Goal: Task Accomplishment & Management: Manage account settings

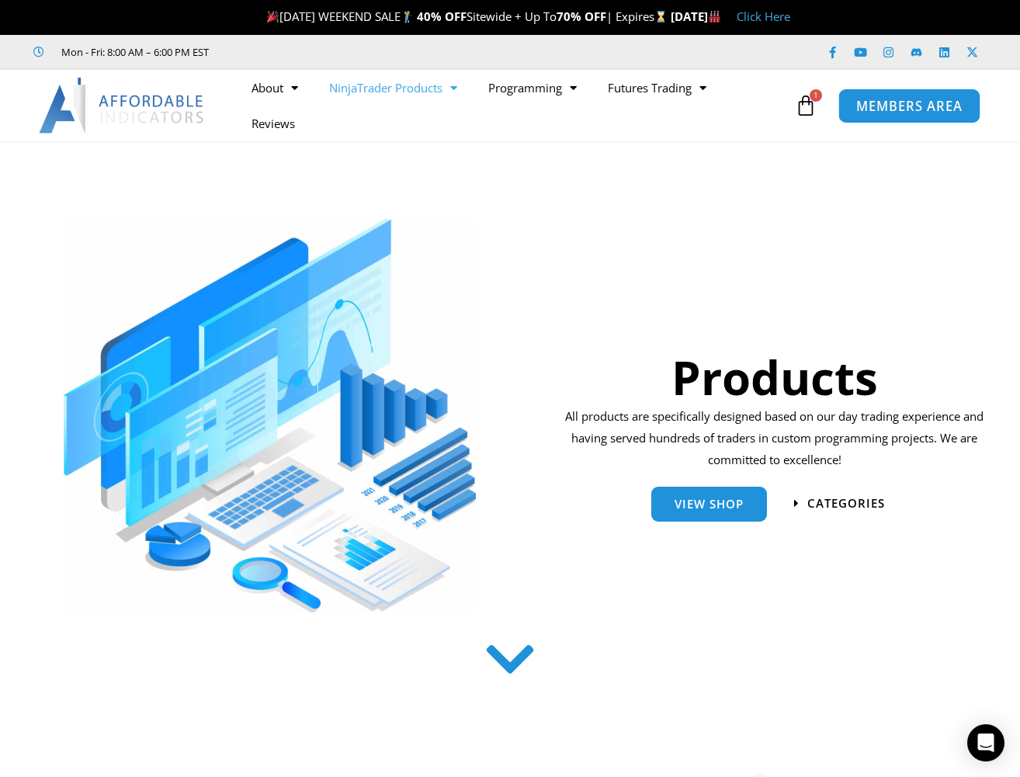
click at [919, 113] on span "MEMBERS AREA" at bounding box center [910, 105] width 106 height 13
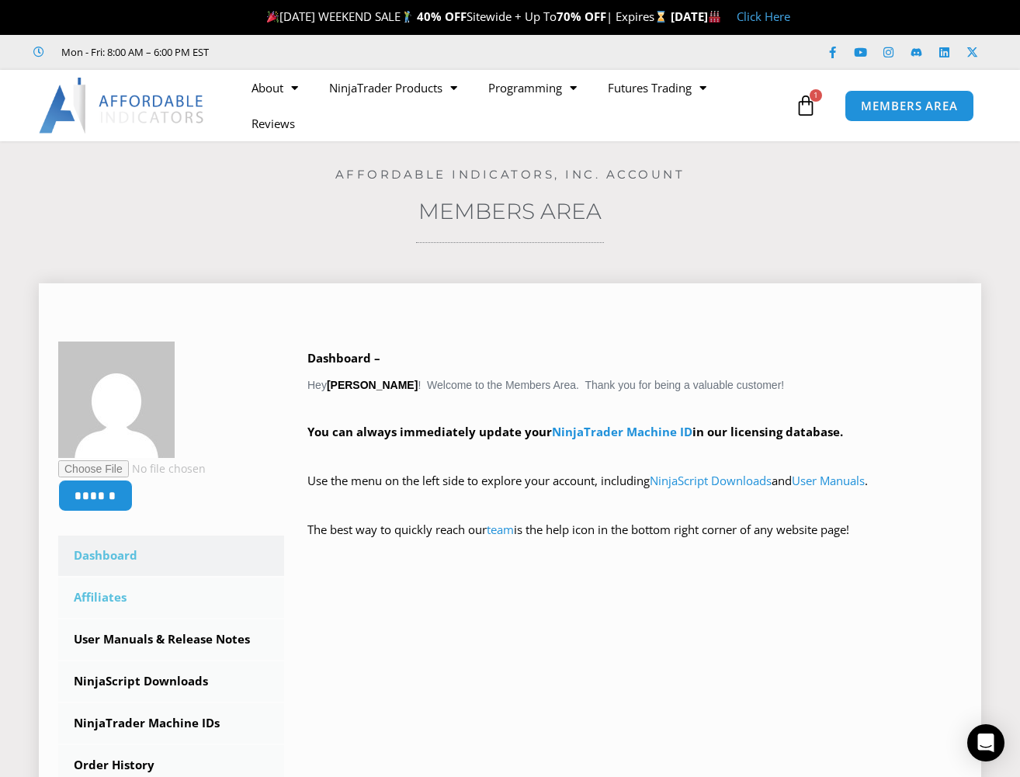
click at [117, 605] on link "Affiliates" at bounding box center [171, 598] width 226 height 40
